Goal: Complete application form

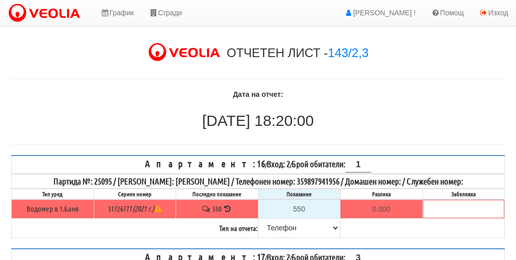
select select "8ac75930-9bfd-e511-80be-8d5a1dced85a"
select select "89c75930-9bfd-e511-80be-8d5a1dced85a"
select select "8ac75930-9bfd-e511-80be-8d5a1dced85a"
select select "89c75930-9bfd-e511-80be-8d5a1dced85a"
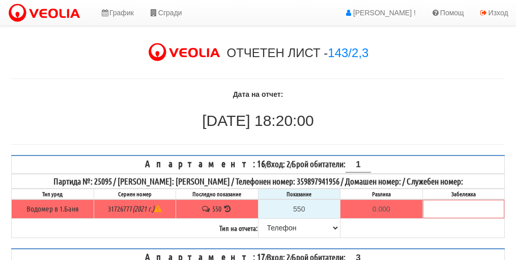
select select "89c75930-9bfd-e511-80be-8d5a1dced85a"
select select "8ac75930-9bfd-e511-80be-8d5a1dced85a"
